Goal: Book appointment/travel/reservation

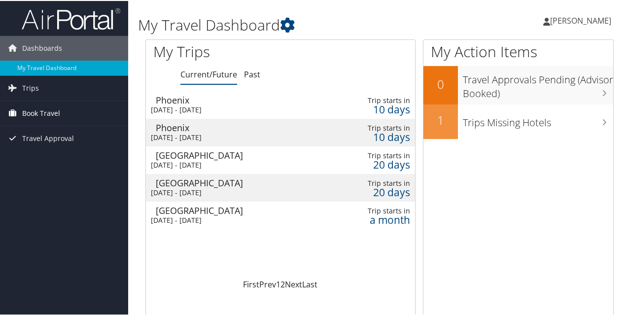
click at [47, 112] on span "Book Travel" at bounding box center [41, 112] width 38 height 25
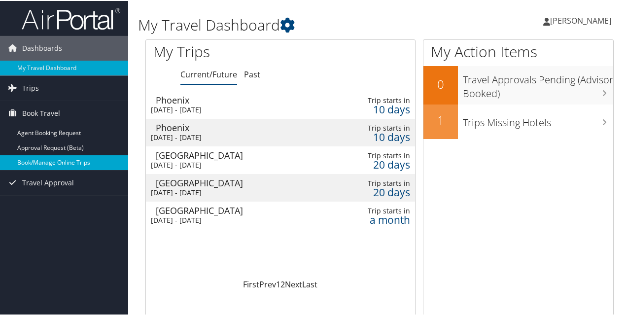
click at [43, 161] on link "Book/Manage Online Trips" at bounding box center [64, 161] width 128 height 15
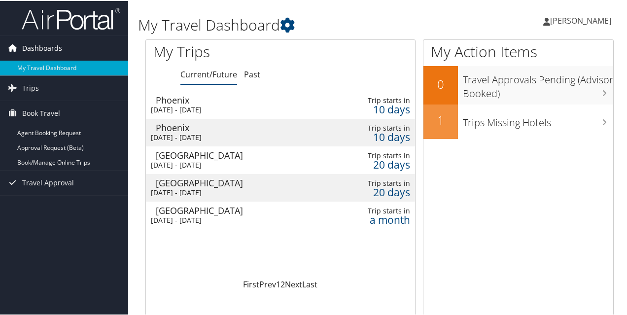
click at [39, 45] on span "Dashboards" at bounding box center [42, 47] width 40 height 25
